Goal: Task Accomplishment & Management: Manage account settings

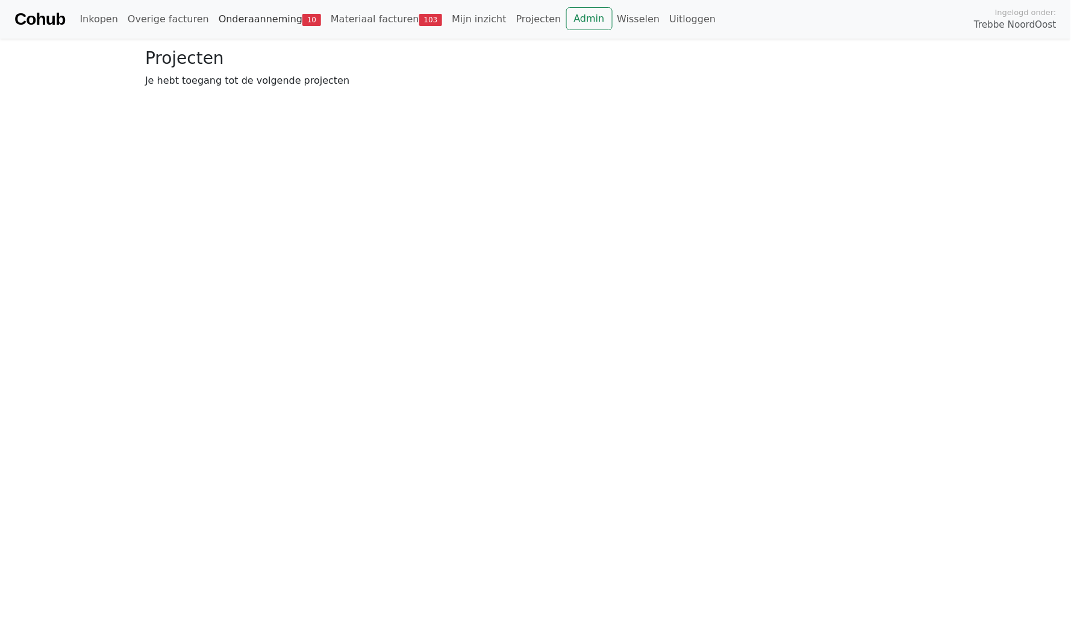
click at [259, 17] on link "Onderaanneming 10" at bounding box center [270, 19] width 112 height 24
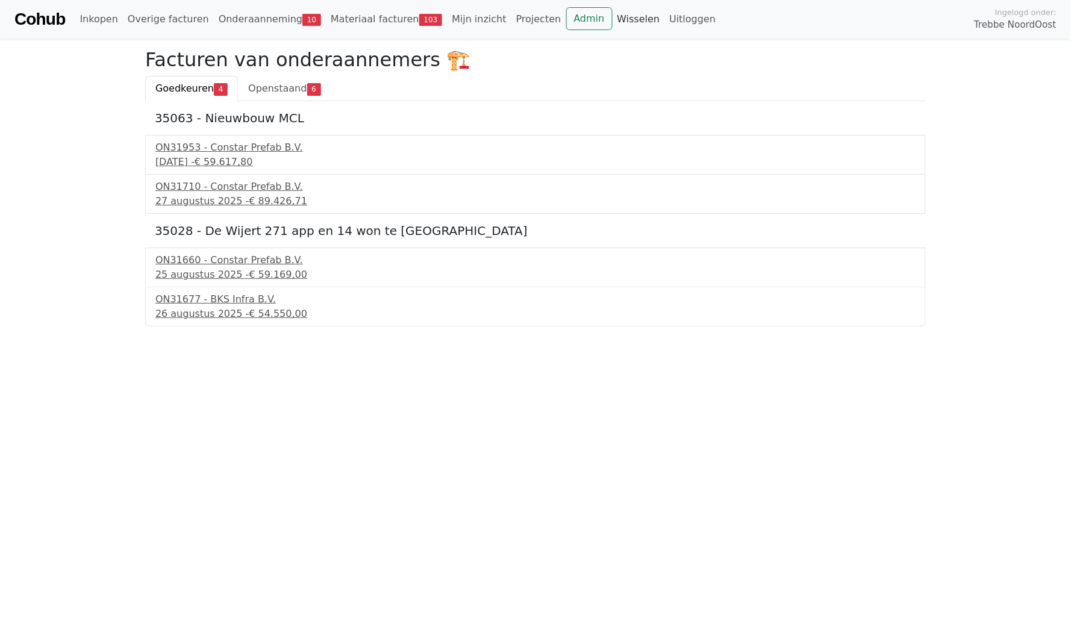
click at [613, 20] on link "Wisselen" at bounding box center [639, 19] width 52 height 24
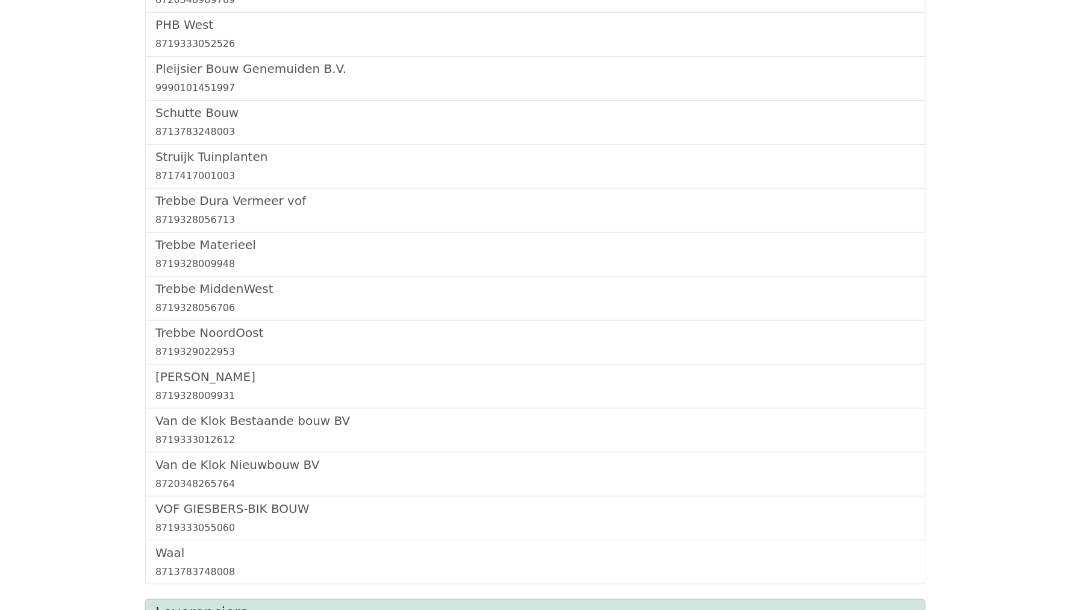
scroll to position [724, 0]
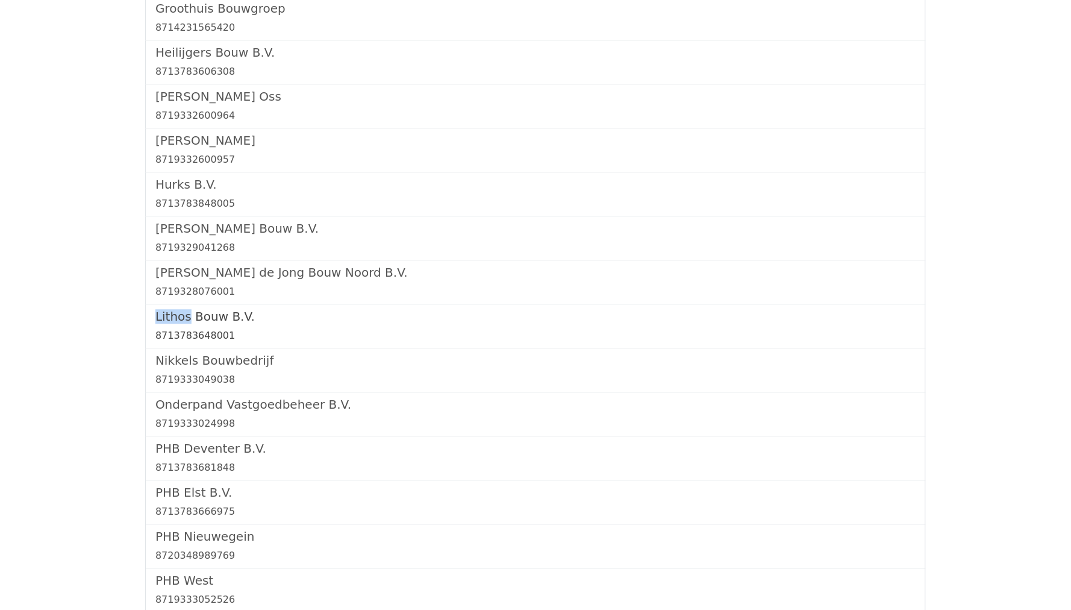
click at [234, 309] on h5 "Lithos Bouw B.V." at bounding box center [535, 316] width 760 height 14
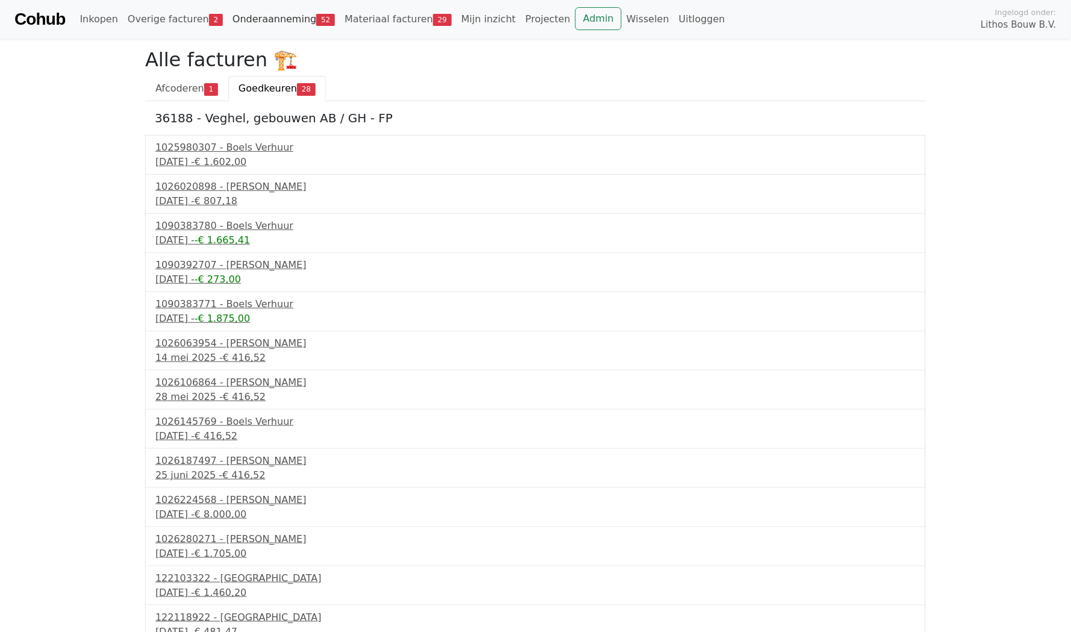
click at [252, 17] on link "Onderaanneming 52" at bounding box center [284, 19] width 112 height 24
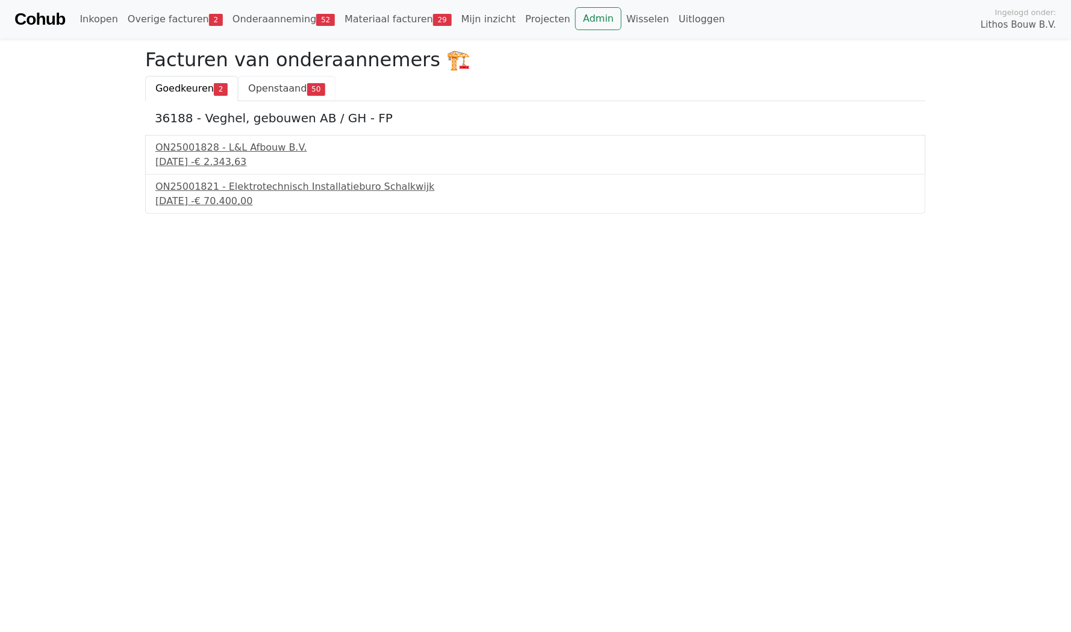
click at [274, 96] on link "Openstaand 50" at bounding box center [287, 88] width 98 height 25
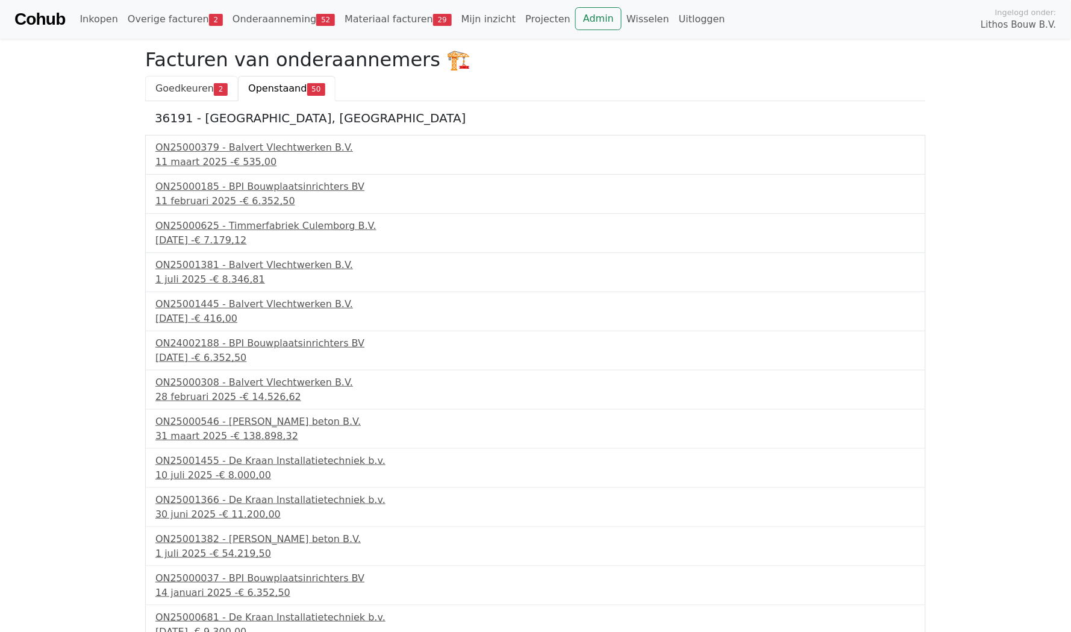
click at [189, 87] on span "Goedkeuren" at bounding box center [184, 88] width 58 height 11
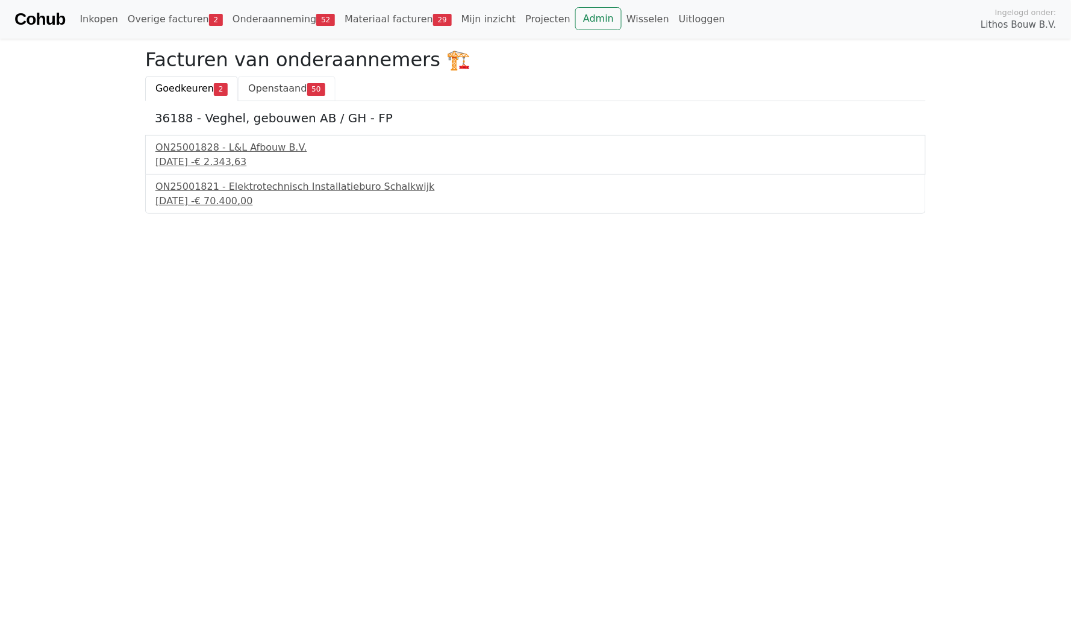
click at [293, 86] on span "Openstaand" at bounding box center [277, 88] width 58 height 11
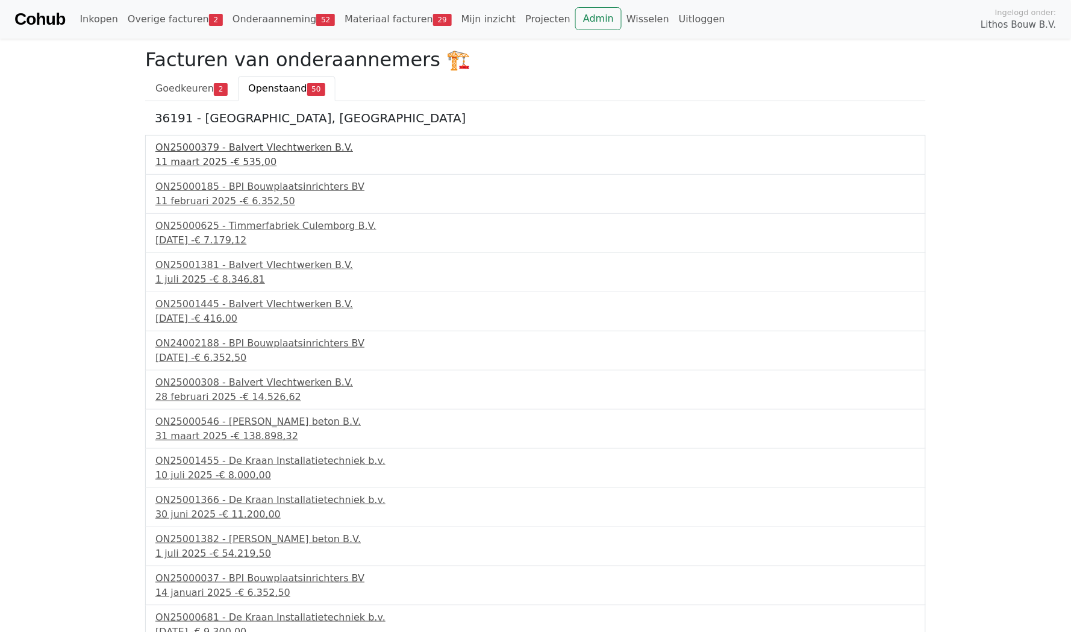
click at [205, 151] on div "ON25000379 - Balvert Vlechtwerken B.V." at bounding box center [535, 147] width 760 height 14
click at [186, 339] on div "ON24002188 - BPI Bouwplaatsinrichters BV" at bounding box center [535, 343] width 760 height 14
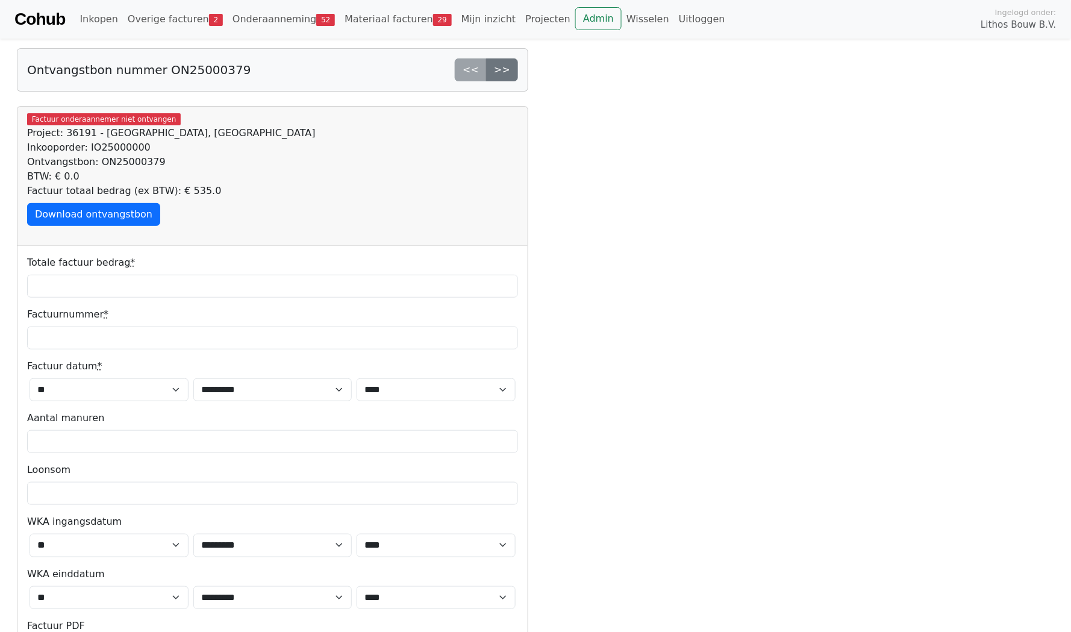
scroll to position [-3, 0]
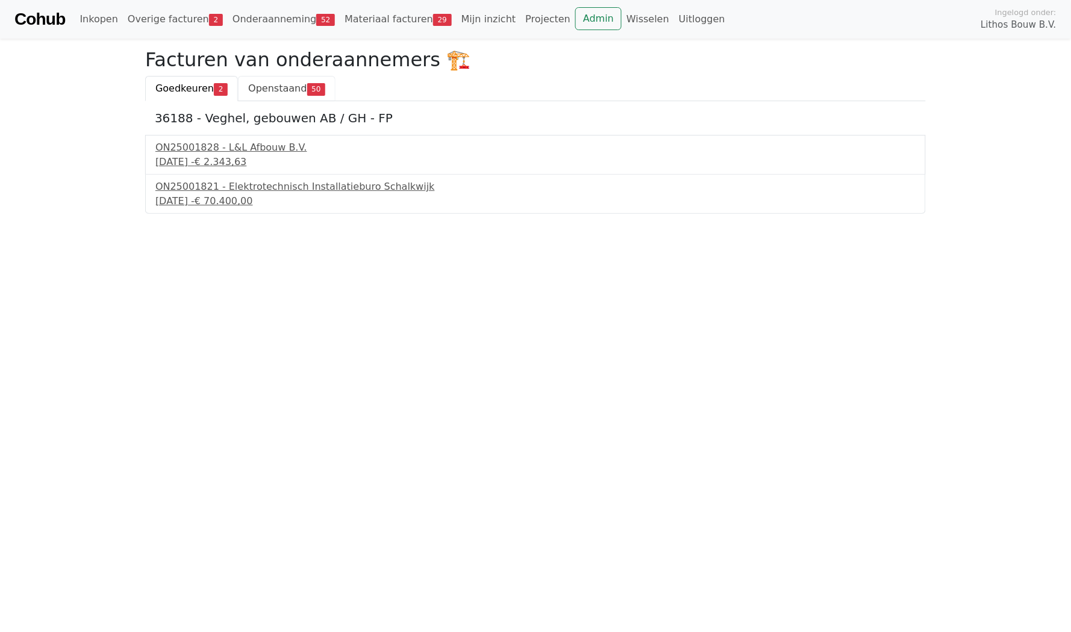
click at [288, 87] on span "Openstaand" at bounding box center [277, 88] width 58 height 11
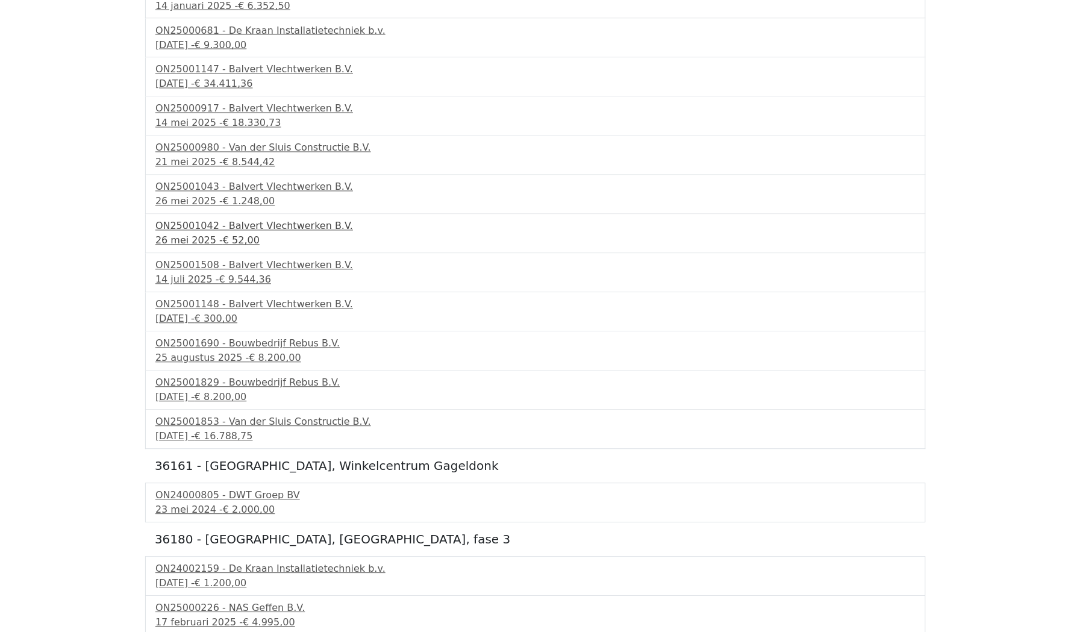
scroll to position [556, 0]
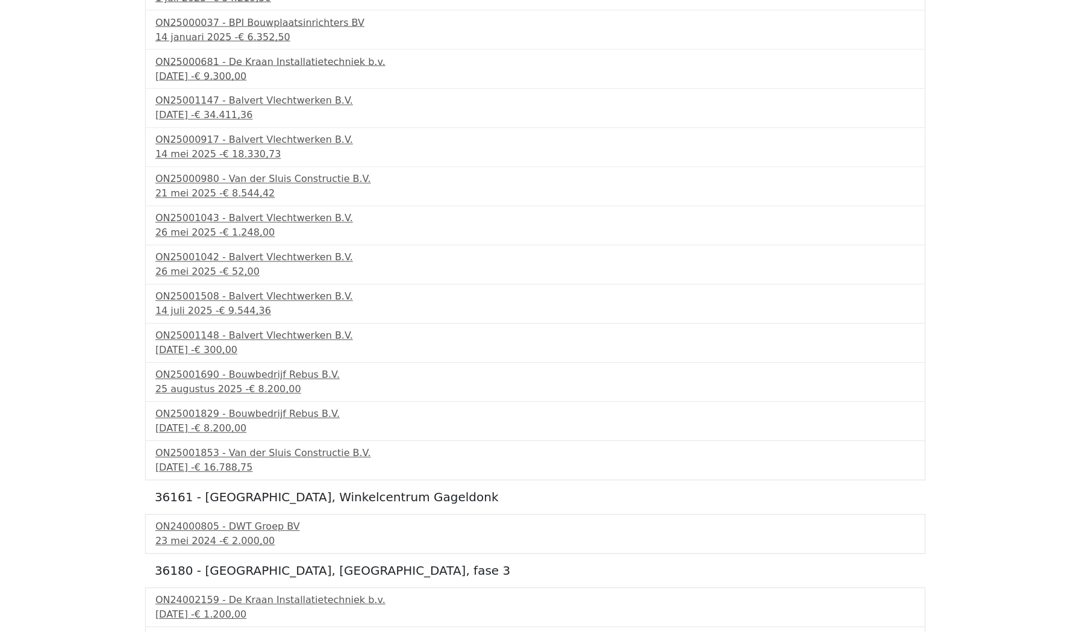
click at [243, 118] on div "ON25001147 - Balvert Vlechtwerken B.V. 11 juni 2025 - € 34.411,36" at bounding box center [535, 108] width 781 height 39
click at [247, 99] on div "ON25001147 - Balvert Vlechtwerken B.V." at bounding box center [535, 101] width 760 height 14
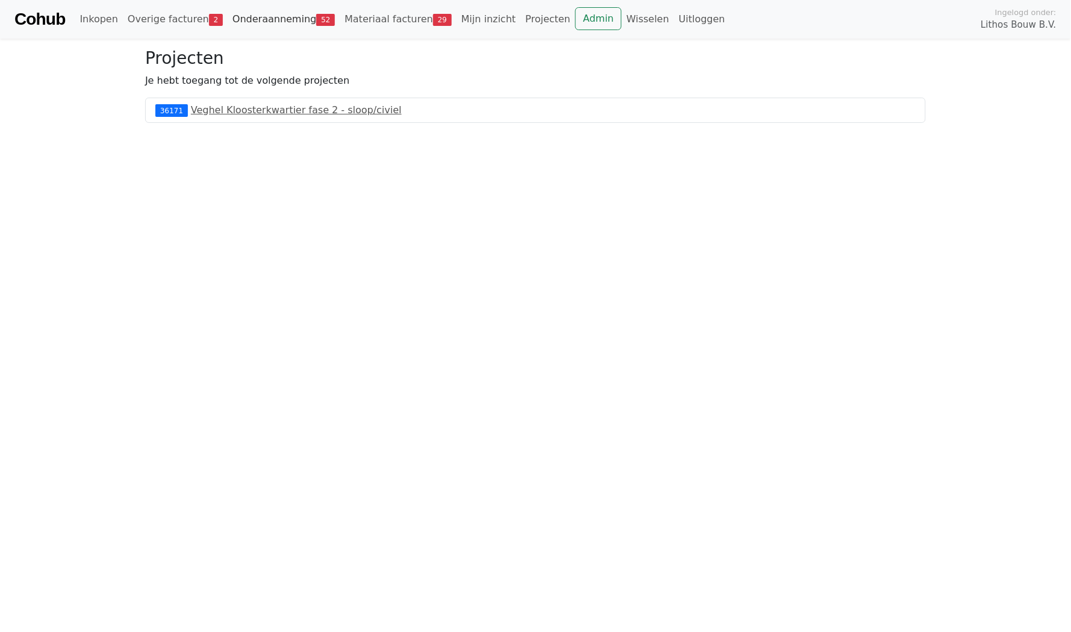
click at [271, 23] on link "Onderaanneming 52" at bounding box center [284, 19] width 112 height 24
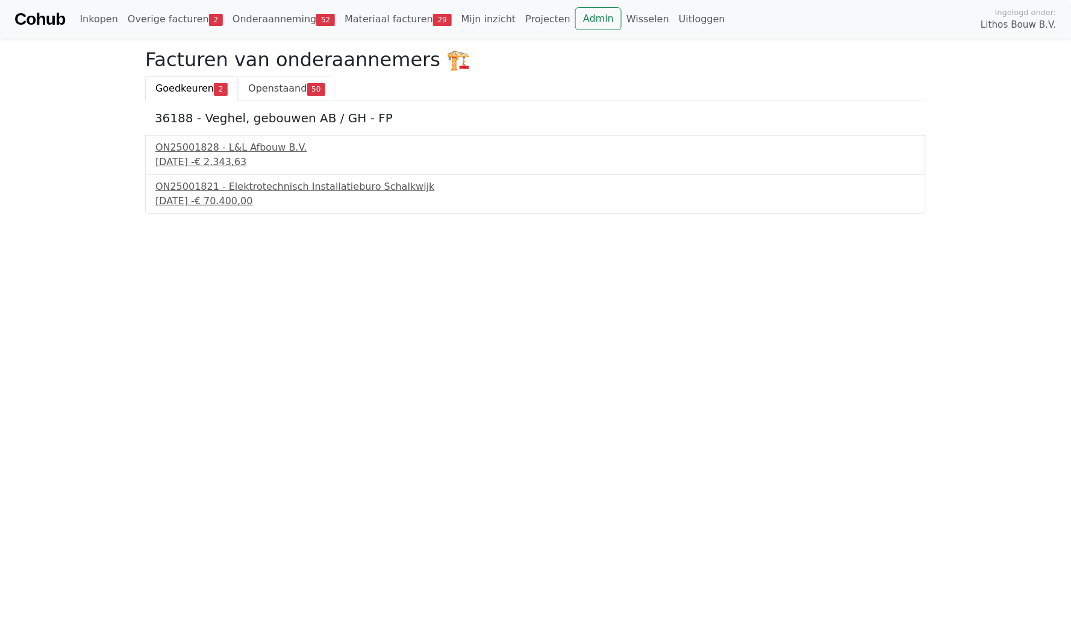
click at [280, 86] on span "Openstaand" at bounding box center [277, 88] width 58 height 11
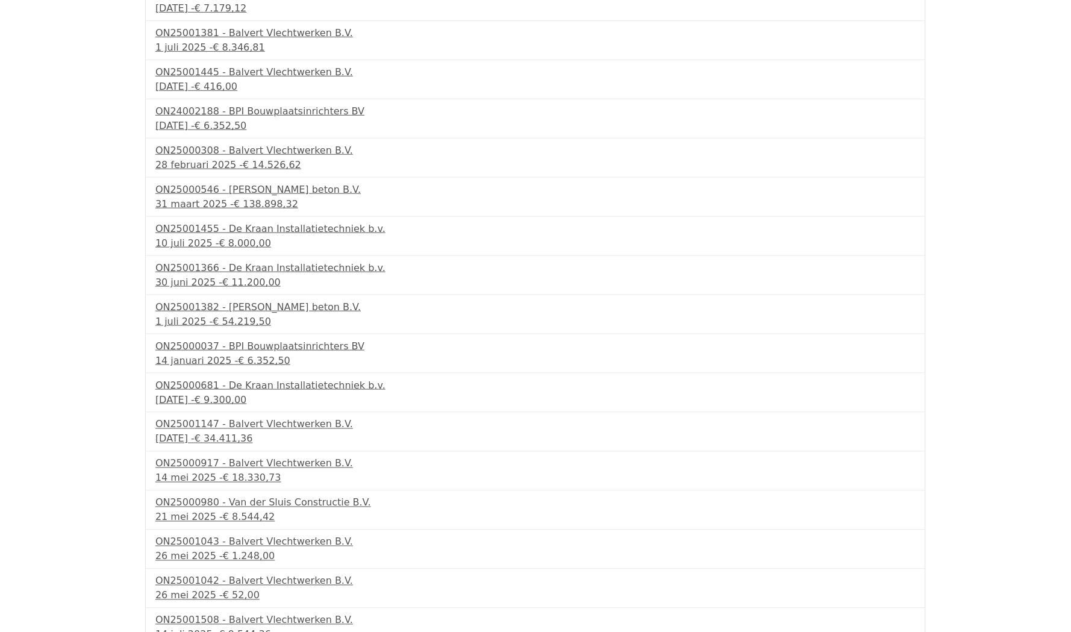
scroll to position [233, 0]
click at [185, 198] on div "[DATE] - € 138.898,32" at bounding box center [535, 203] width 760 height 14
